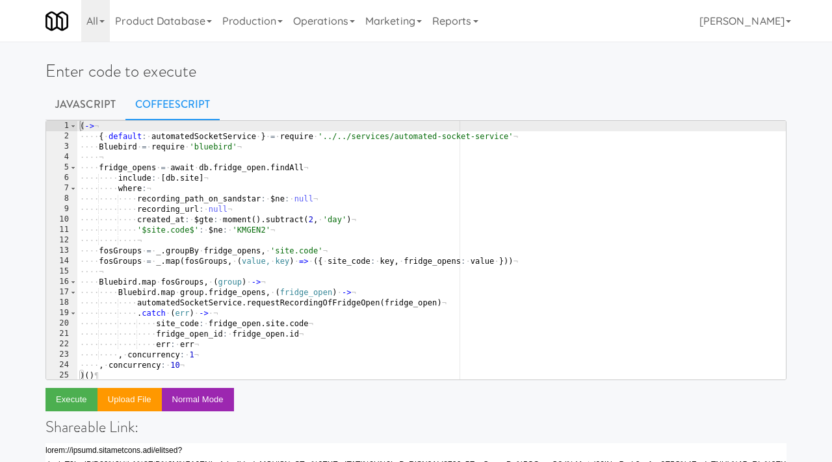
click at [144, 156] on div "( -> ¬ ···· { · default : · automatedSocketService · } · = · require · '../../s…" at bounding box center [431, 260] width 708 height 279
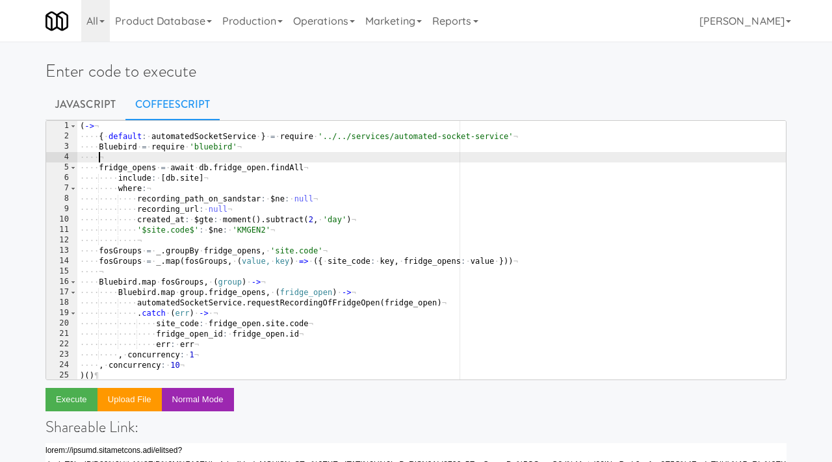
type textarea ", concurrency: 10 )()"
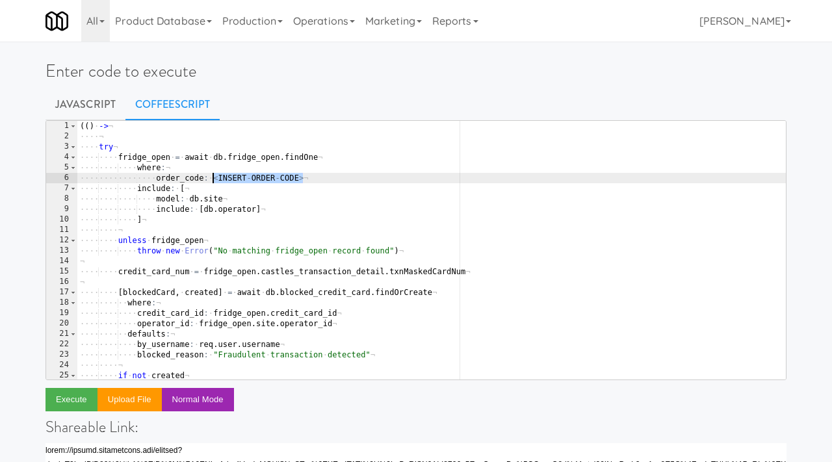
drag, startPoint x: 307, startPoint y: 177, endPoint x: 211, endPoint y: 179, distance: 96.2
click at [211, 179] on div "( ( ) · -> ¬ ···· ¬ ···· try ¬ ···· ···· fridge_open · = · await · db . fridge_…" at bounding box center [431, 260] width 708 height 279
paste textarea "609532"
type textarea "order_code:609532"
click at [72, 406] on button "Execute" at bounding box center [71, 399] width 52 height 23
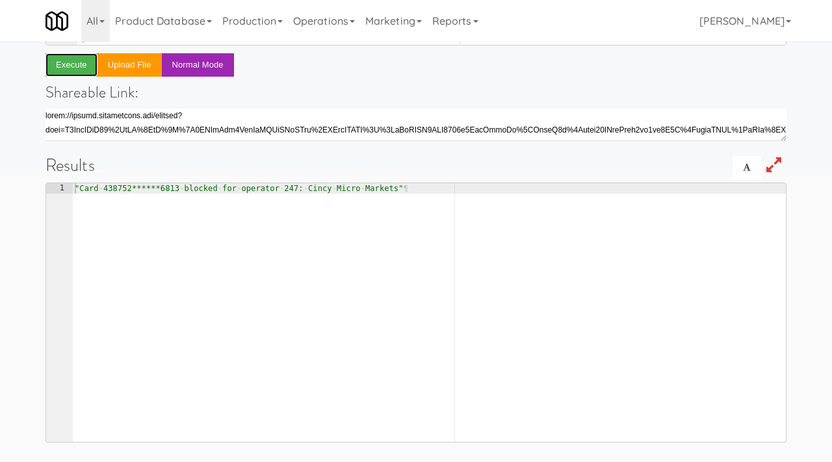
scroll to position [295, 0]
